Goal: Book appointment/travel/reservation

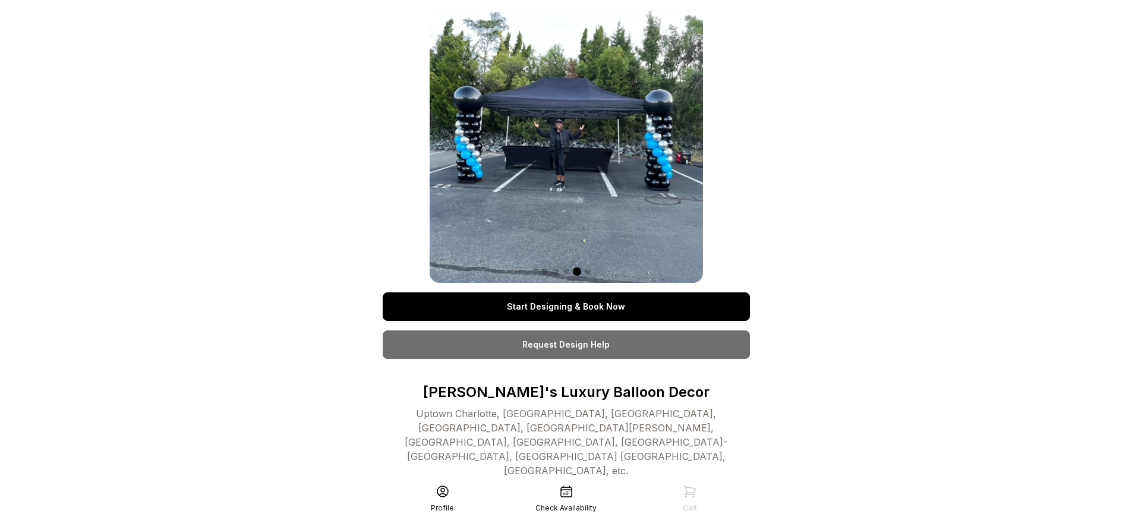
click at [566, 307] on link "Start Designing & Book Now" at bounding box center [566, 306] width 367 height 29
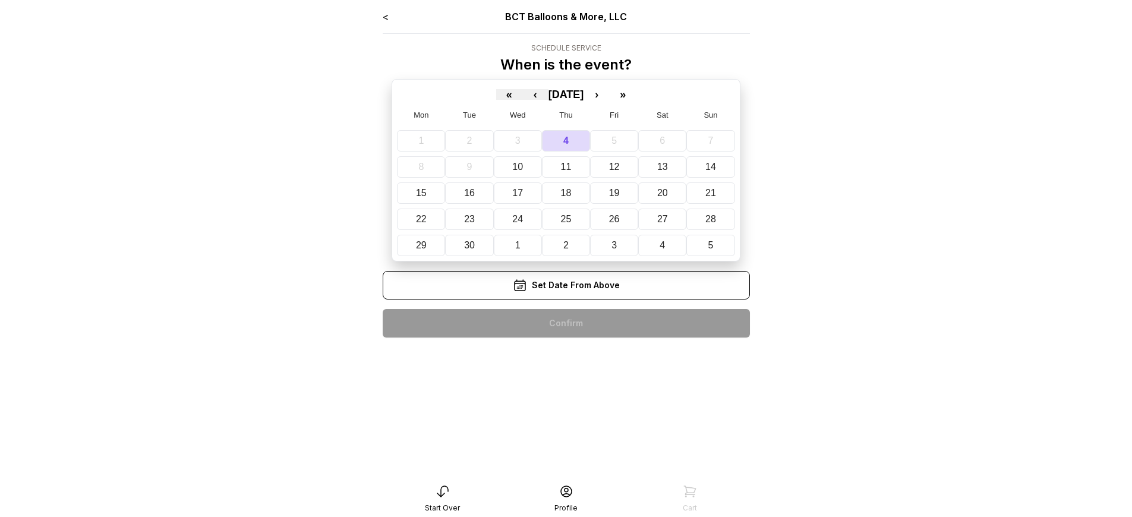
click at [566, 323] on div "< BCT Balloons & More, LLC Schedule Service When is the event? « ‹ [DATE] › » M…" at bounding box center [566, 179] width 367 height 338
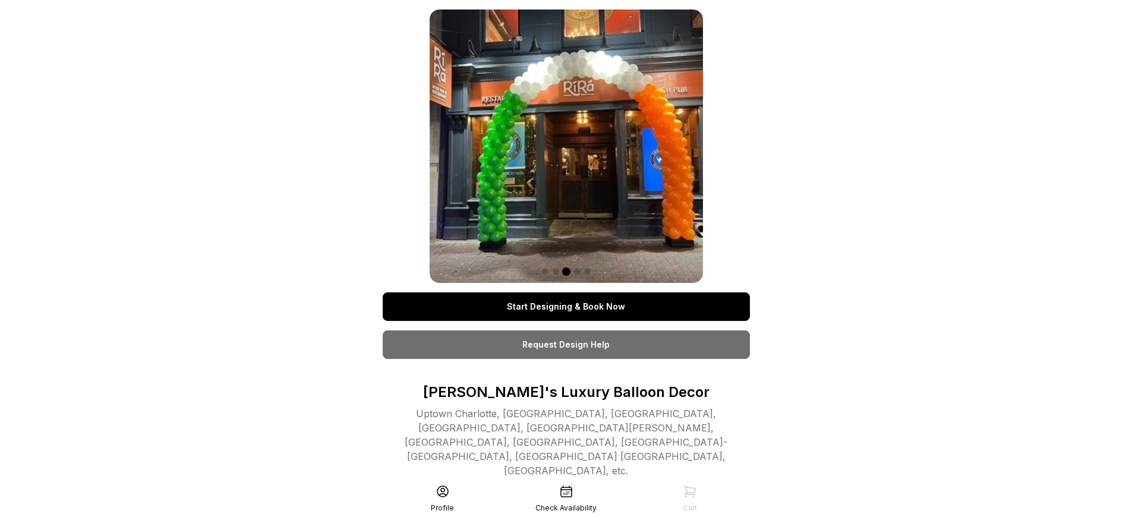
click at [566, 307] on link "Start Designing & Book Now" at bounding box center [566, 306] width 367 height 29
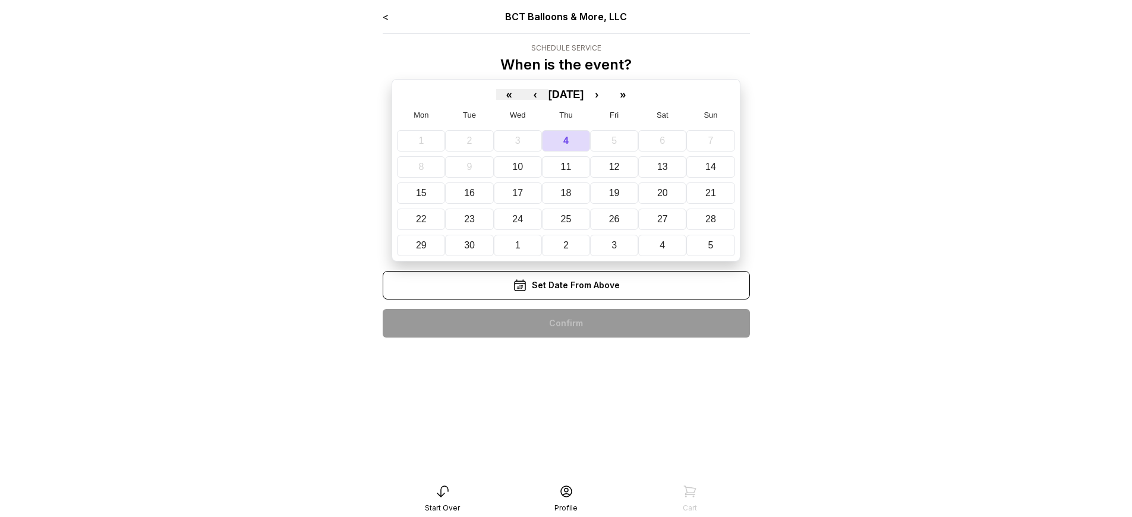
click at [566, 323] on div "< BCT Balloons & More, LLC Schedule Service When is the event? « ‹ [DATE] › » M…" at bounding box center [566, 179] width 367 height 338
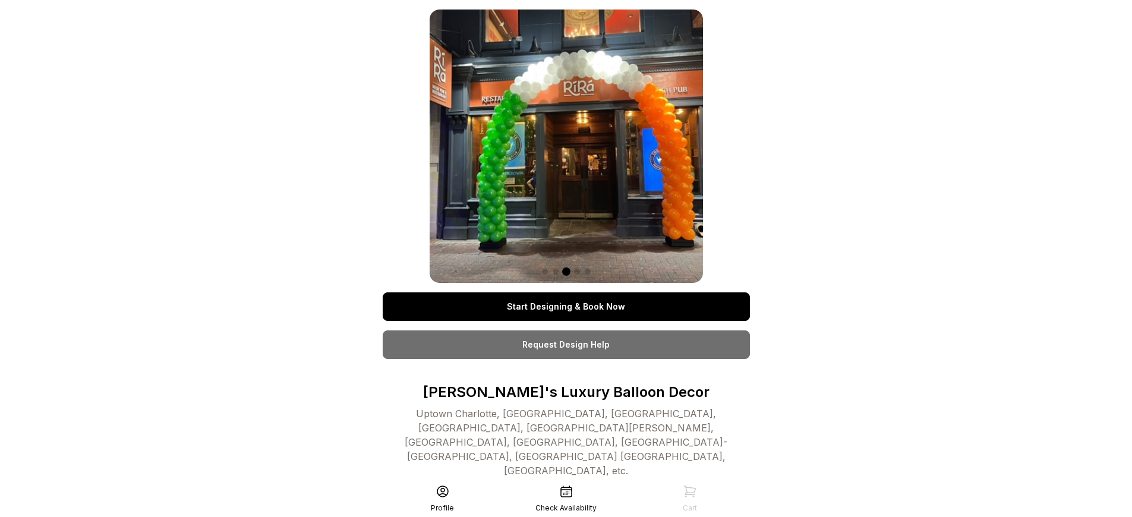
click at [566, 307] on link "Start Designing & Book Now" at bounding box center [566, 306] width 367 height 29
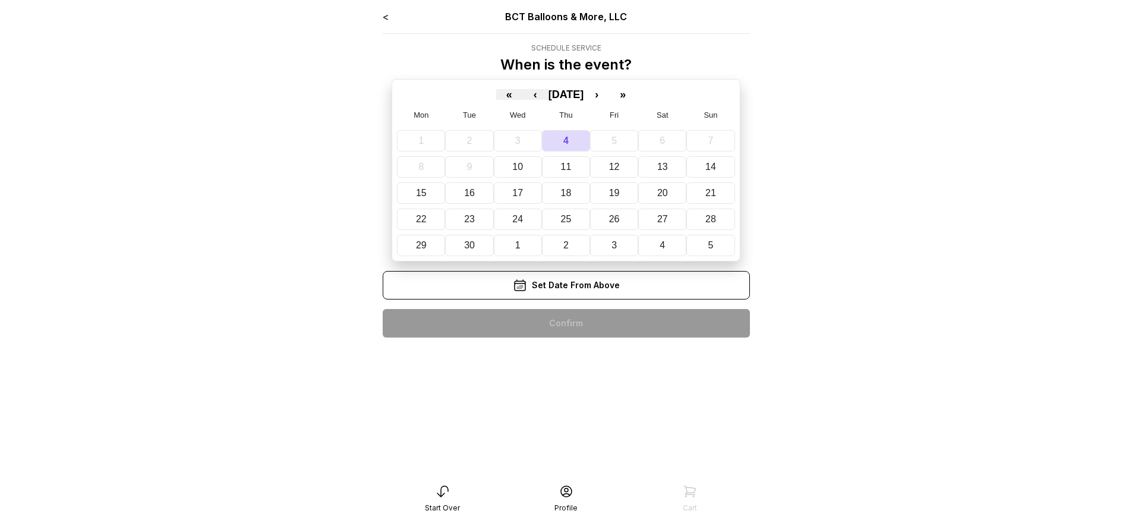
click at [566, 323] on div "< BCT Balloons & More, LLC Schedule Service When is the event? « ‹ [DATE] › » M…" at bounding box center [566, 179] width 367 height 338
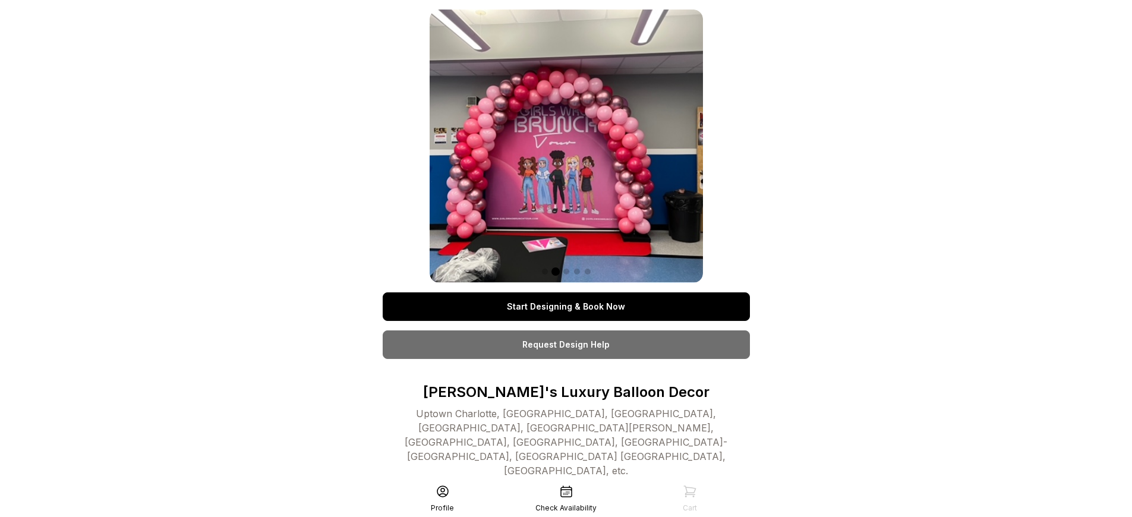
click at [566, 307] on link "Start Designing & Book Now" at bounding box center [566, 306] width 367 height 29
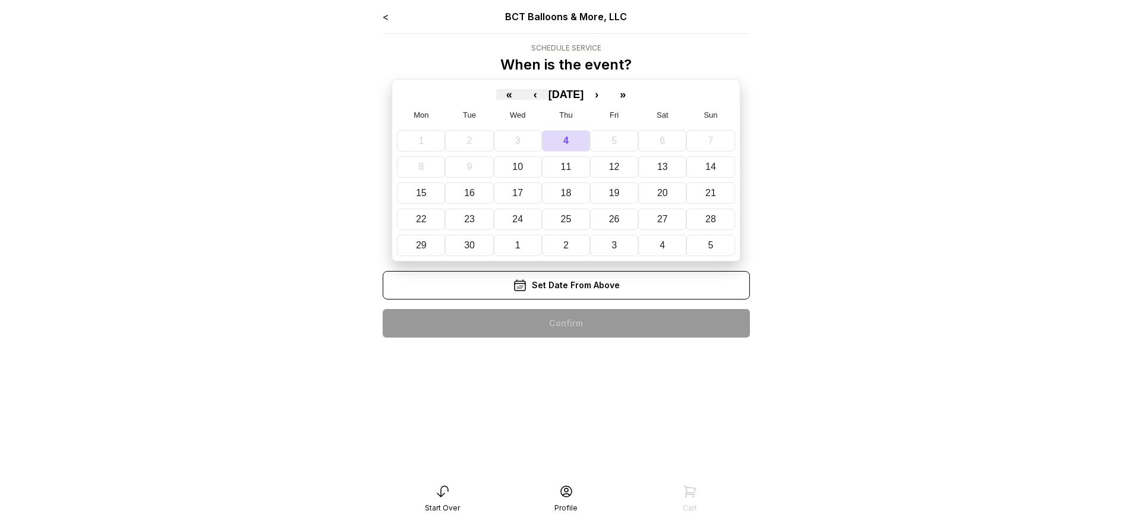
click at [566, 323] on div "< BCT Balloons & More, LLC Schedule Service When is the event? « ‹ [DATE] › » M…" at bounding box center [566, 179] width 367 height 338
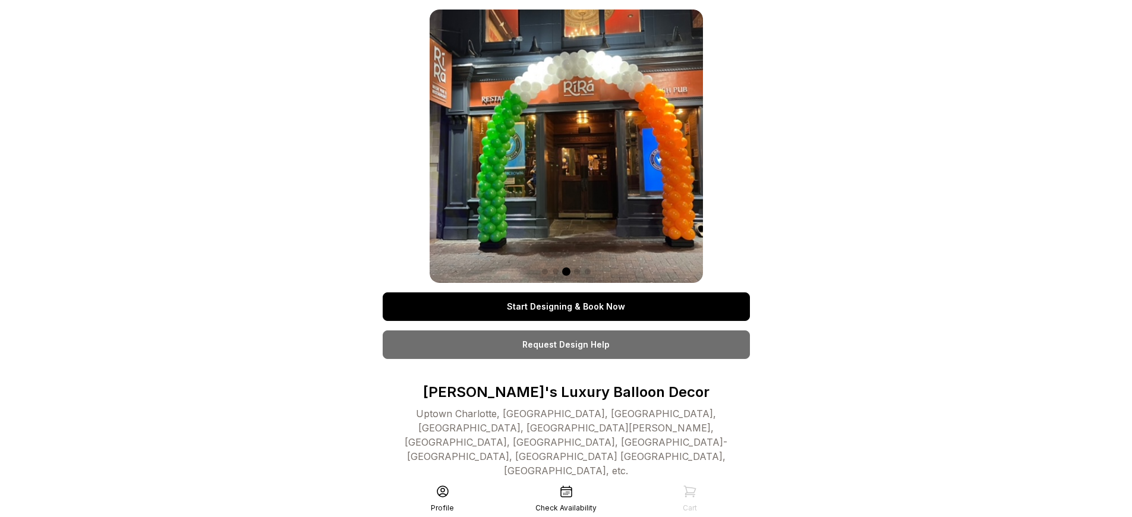
click at [566, 307] on link "Start Designing & Book Now" at bounding box center [566, 306] width 367 height 29
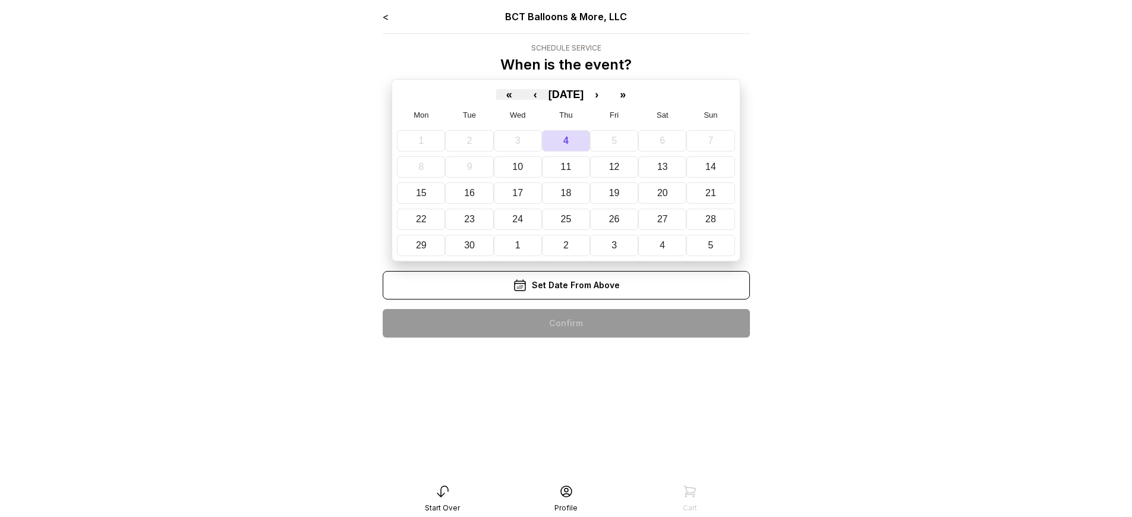
click at [566, 323] on div "< BCT Balloons & More, LLC Schedule Service When is the event? « ‹ [DATE] › » M…" at bounding box center [566, 179] width 367 height 338
